Goal: Information Seeking & Learning: Compare options

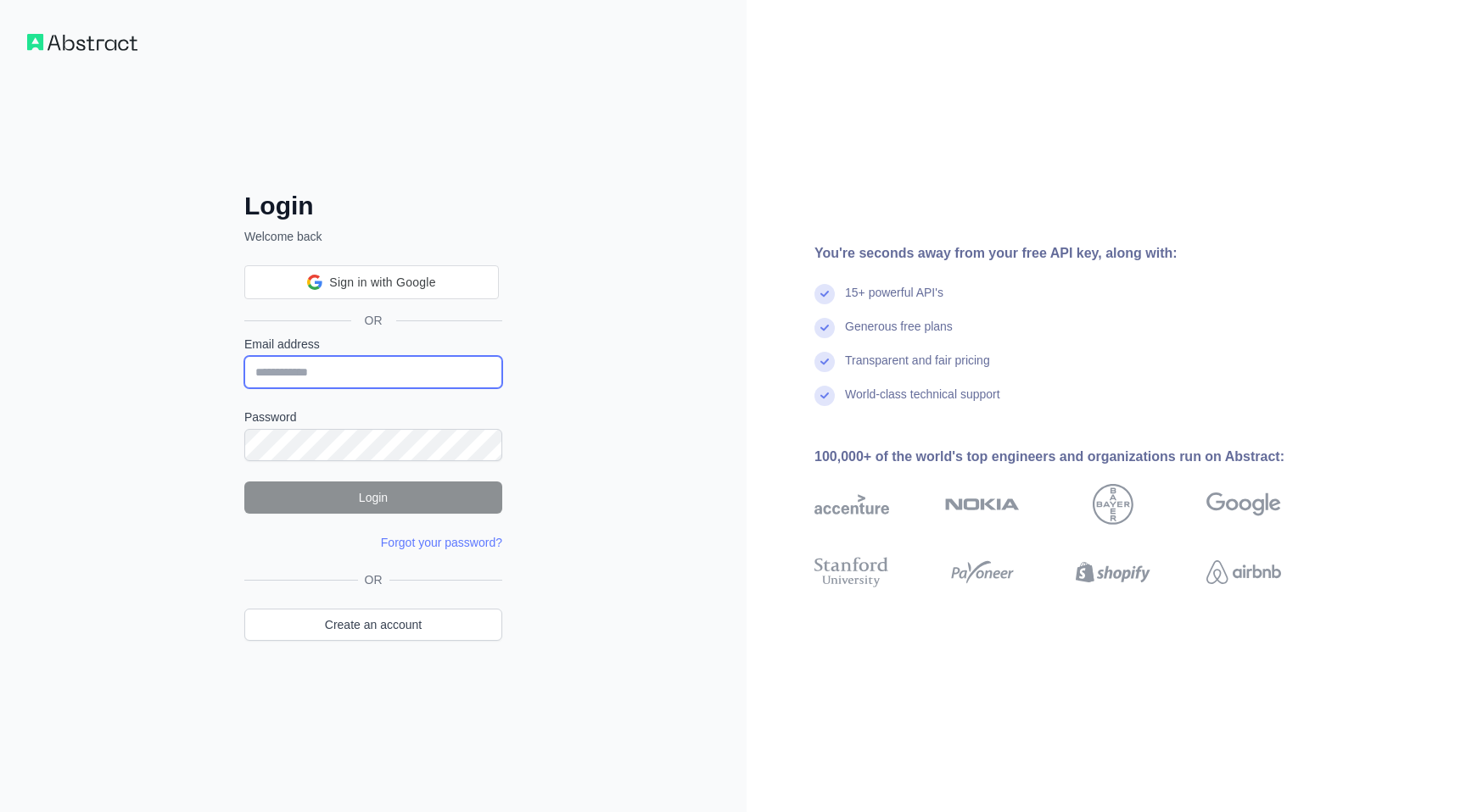
click at [353, 377] on input "Email address" at bounding box center [373, 372] width 258 height 32
click at [346, 378] on input "Email address" at bounding box center [373, 372] width 258 height 32
type input "**********"
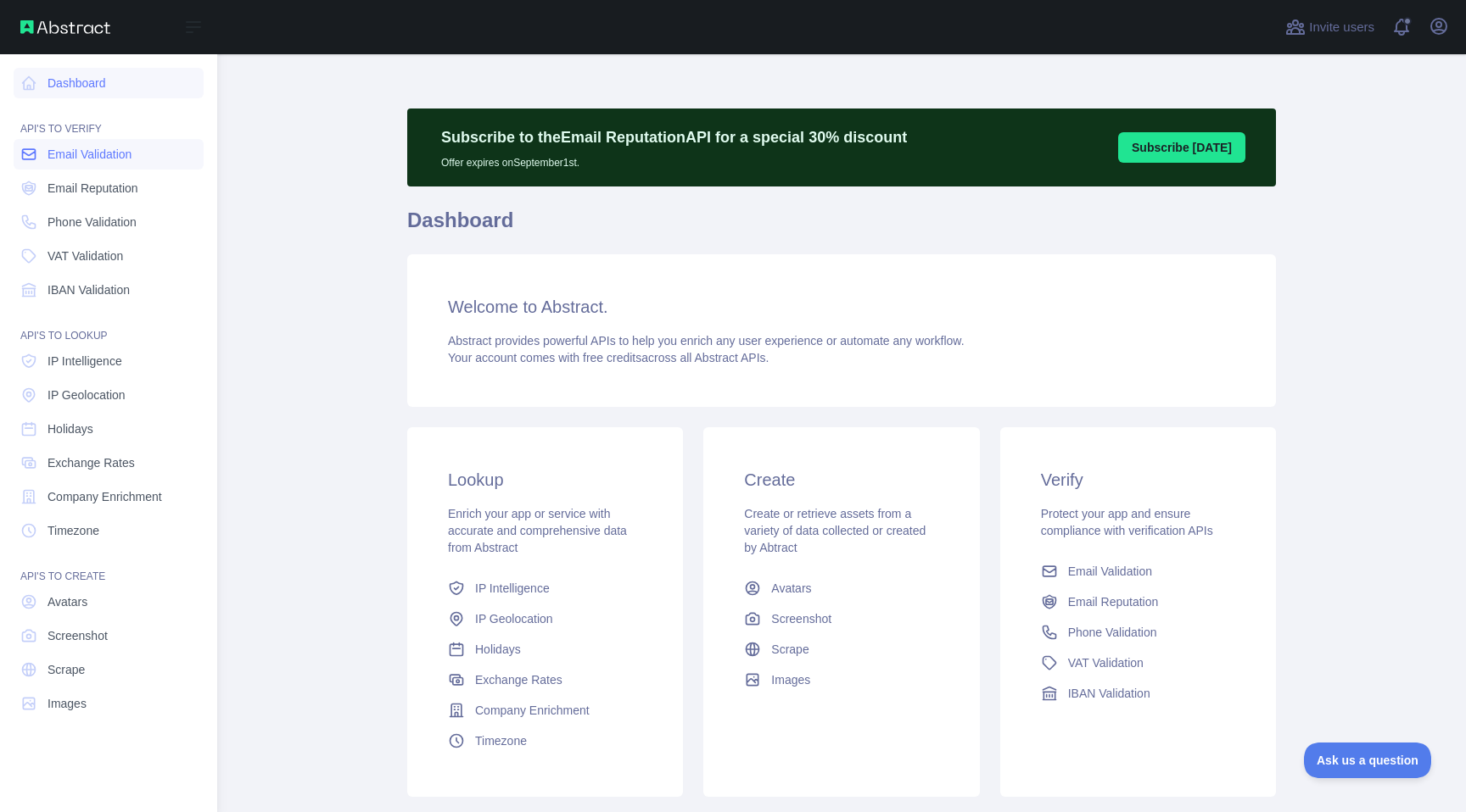
click at [65, 156] on span "Email Validation" at bounding box center [89, 154] width 84 height 17
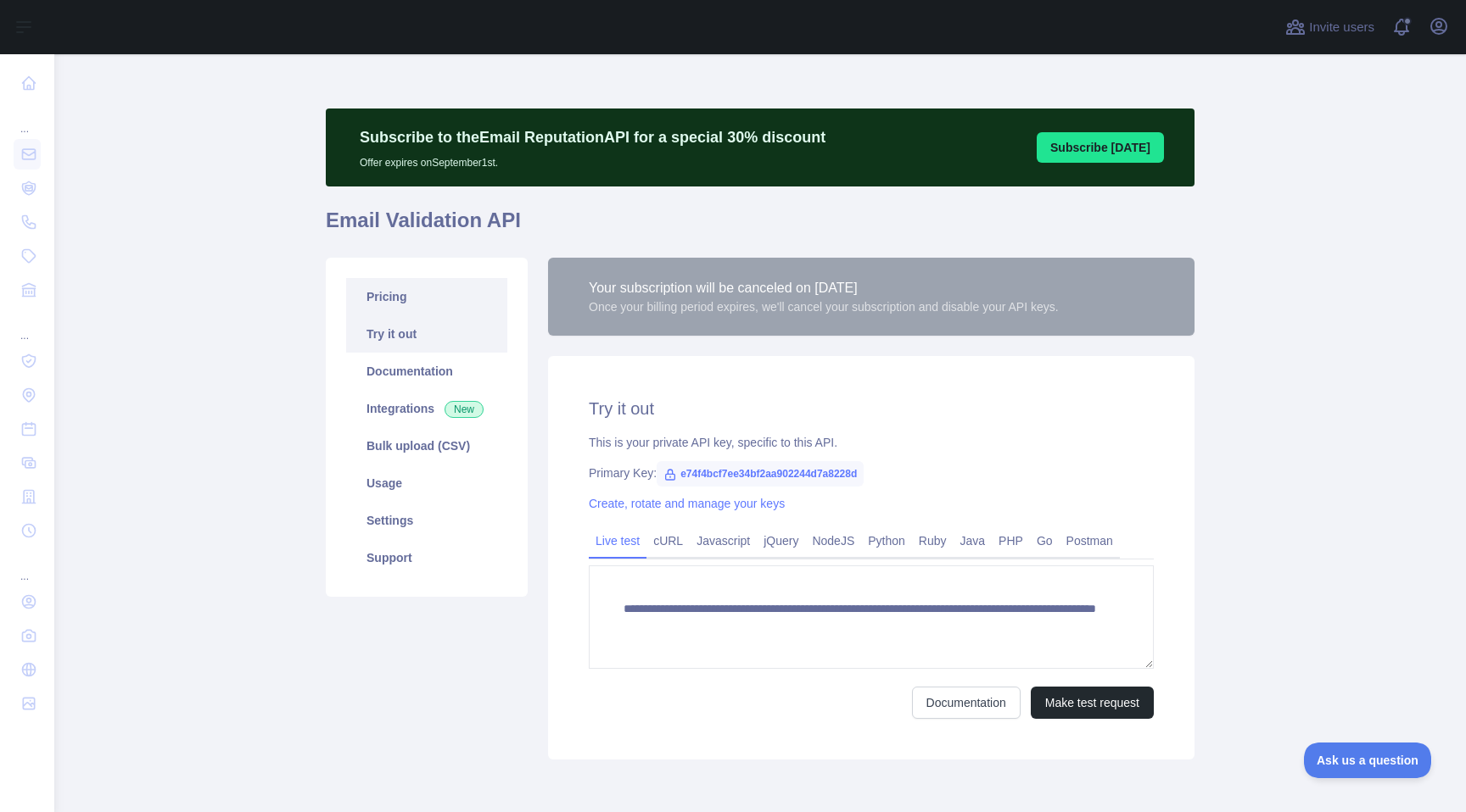
click at [418, 291] on link "Pricing" at bounding box center [427, 296] width 161 height 37
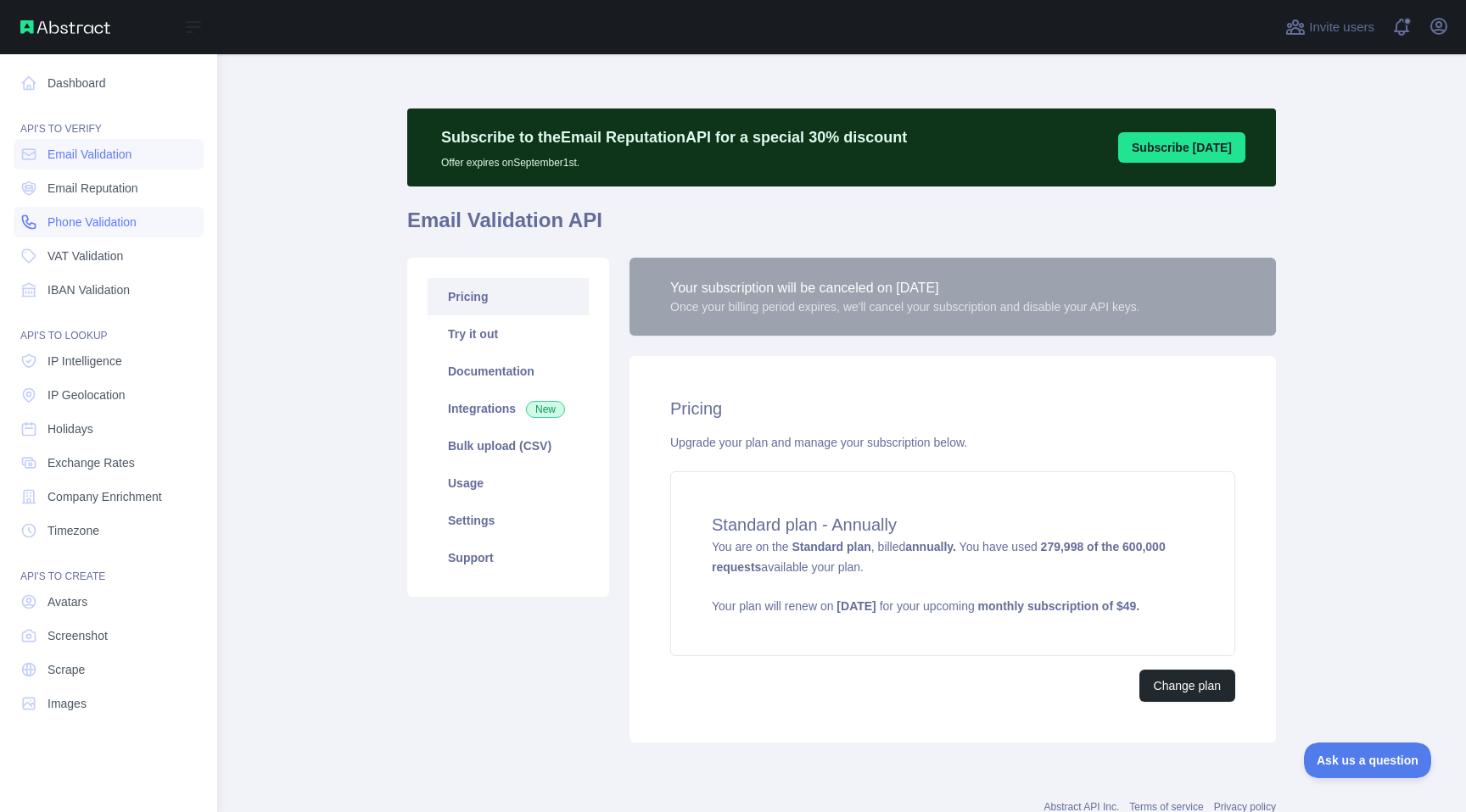
click at [99, 218] on span "Phone Validation" at bounding box center [92, 222] width 89 height 17
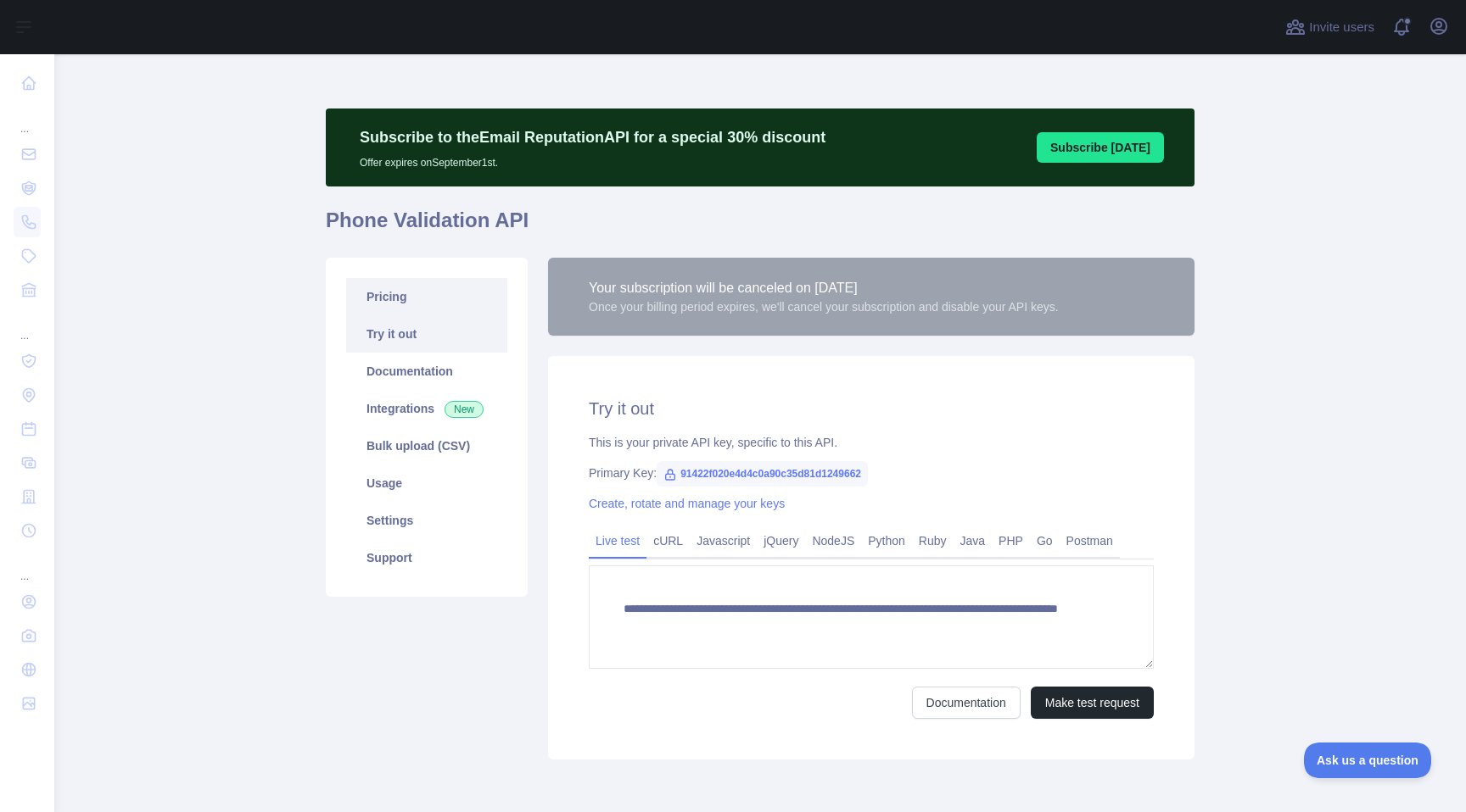
click at [466, 303] on link "Pricing" at bounding box center [427, 296] width 161 height 37
